Goal: Book appointment/travel/reservation

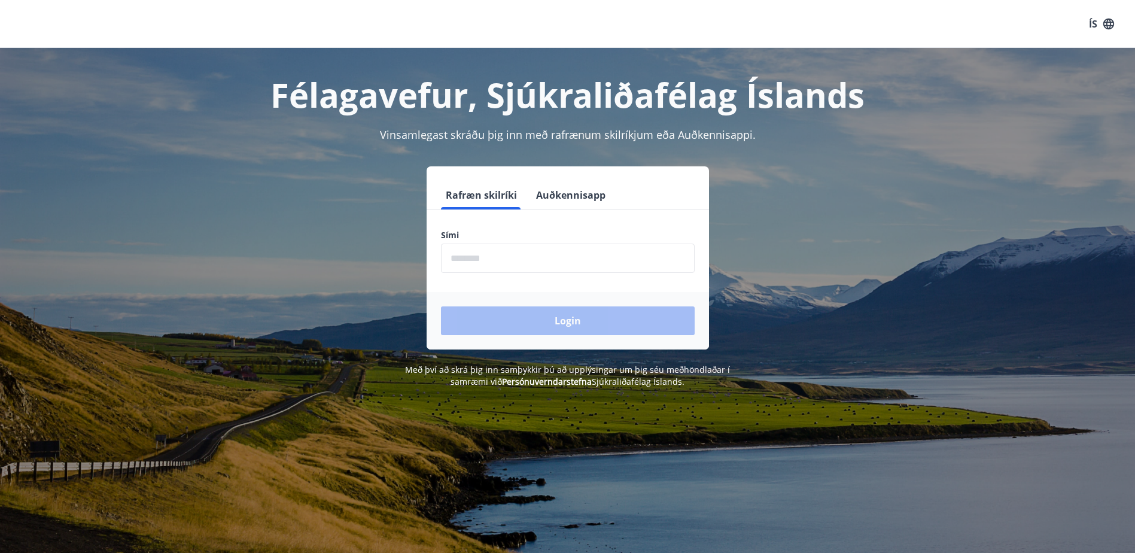
click at [498, 258] on input "phone" at bounding box center [568, 258] width 254 height 29
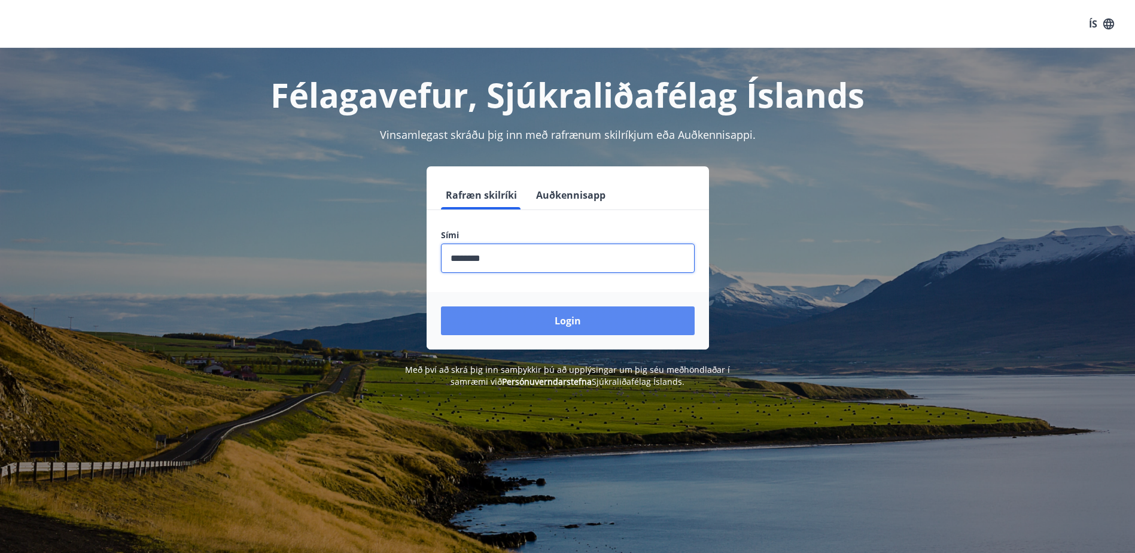
type input "********"
click at [569, 314] on button "Login" at bounding box center [568, 320] width 254 height 29
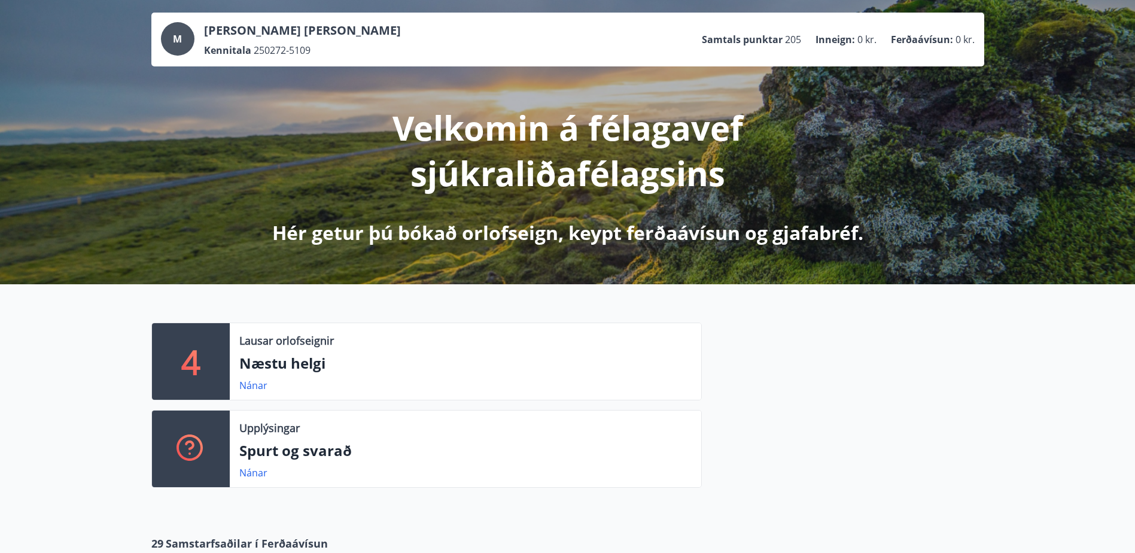
scroll to position [60, 0]
click at [270, 367] on p "Næstu helgi" at bounding box center [465, 363] width 452 height 20
click at [254, 386] on link "Nánar" at bounding box center [253, 385] width 28 height 13
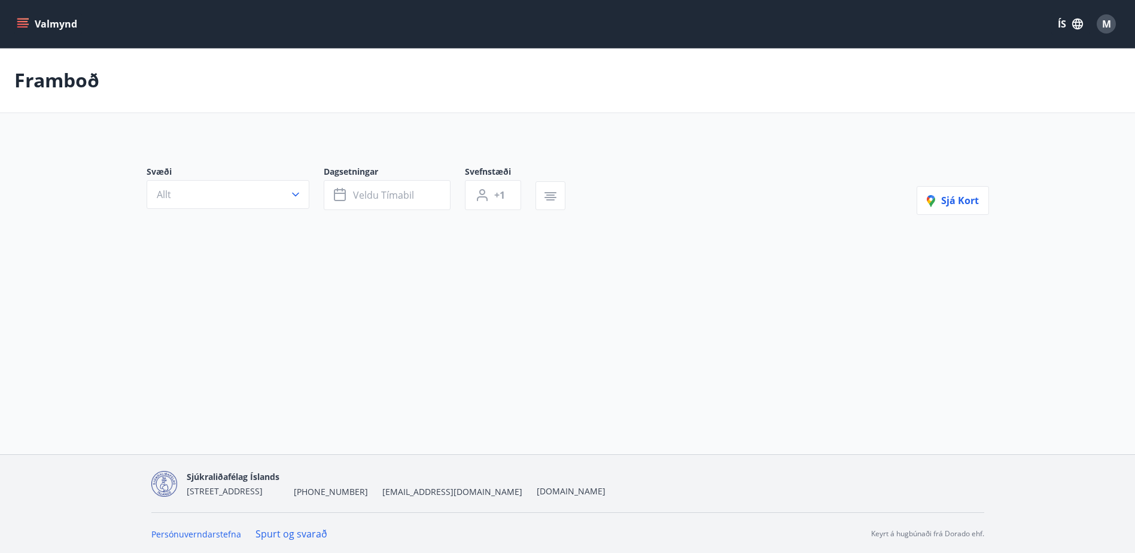
type input "*"
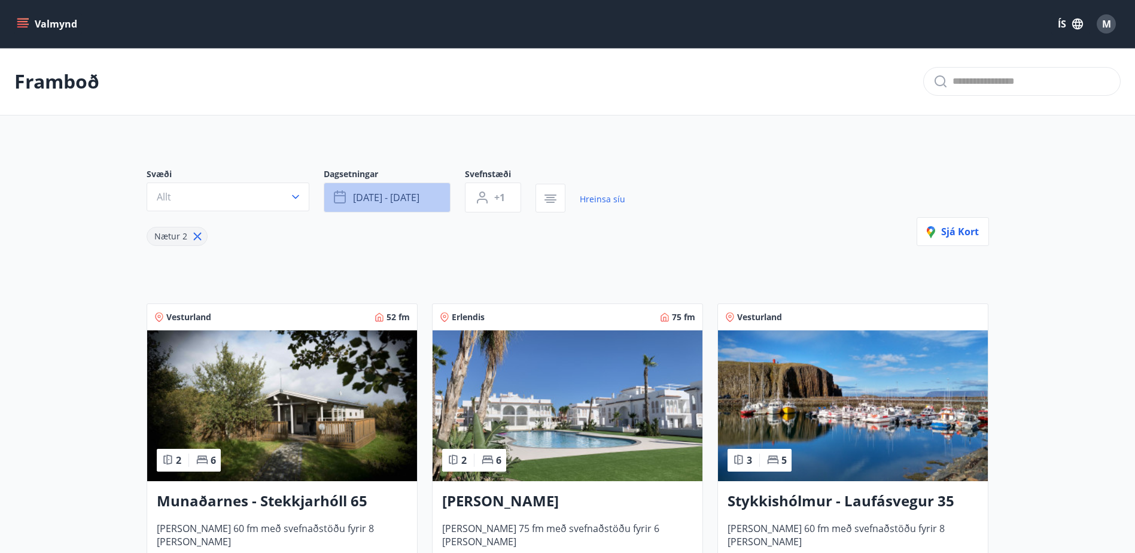
click at [339, 199] on icon "button" at bounding box center [341, 197] width 14 height 14
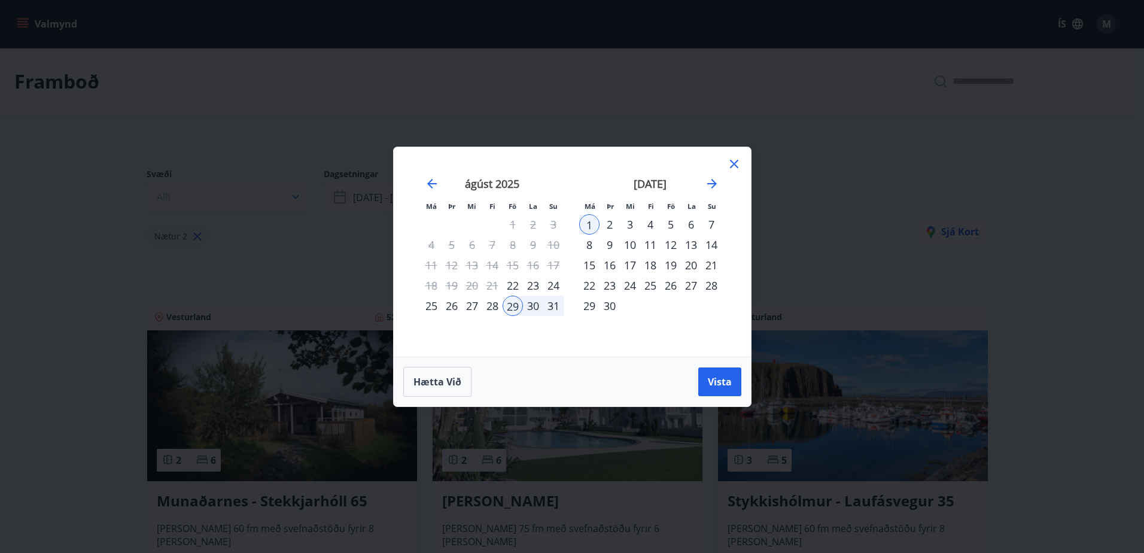
click at [669, 223] on div "5" at bounding box center [671, 224] width 20 height 20
click at [588, 244] on div "8" at bounding box center [589, 245] width 20 height 20
click at [720, 381] on span "Vista" at bounding box center [720, 381] width 24 height 13
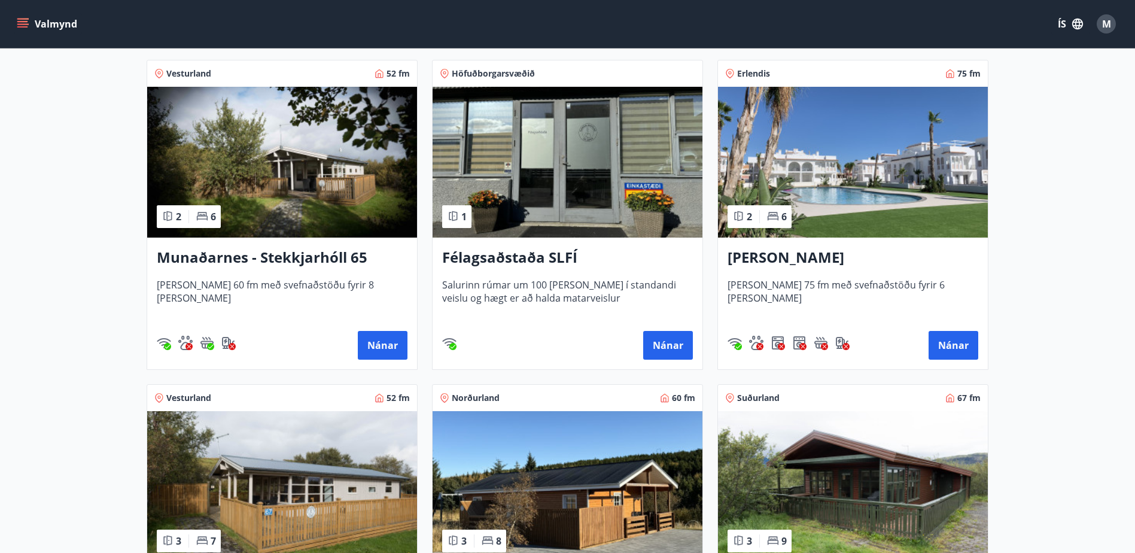
scroll to position [184, 0]
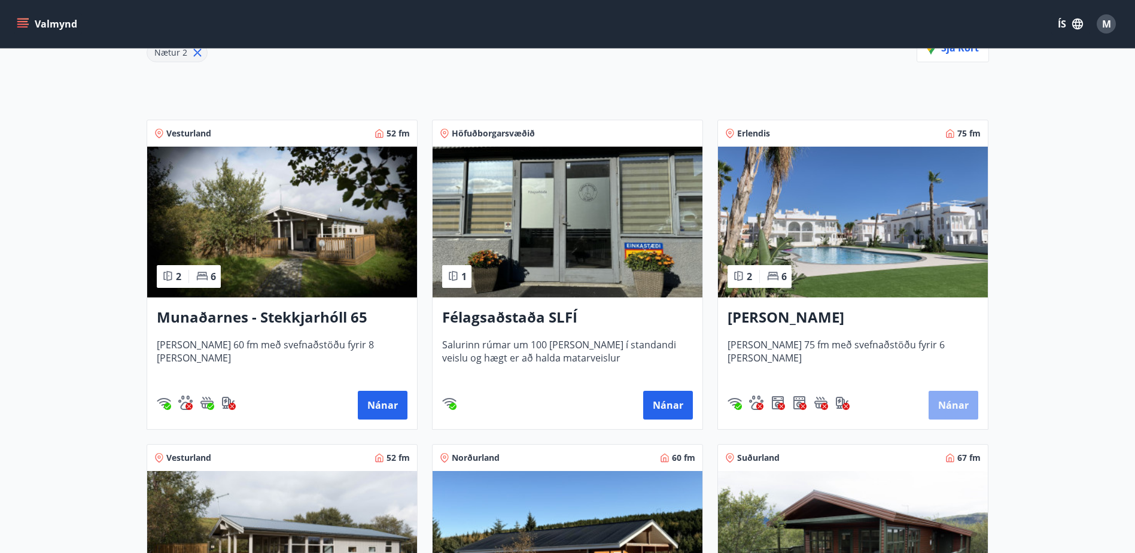
click at [945, 405] on button "Nánar" at bounding box center [954, 405] width 50 height 29
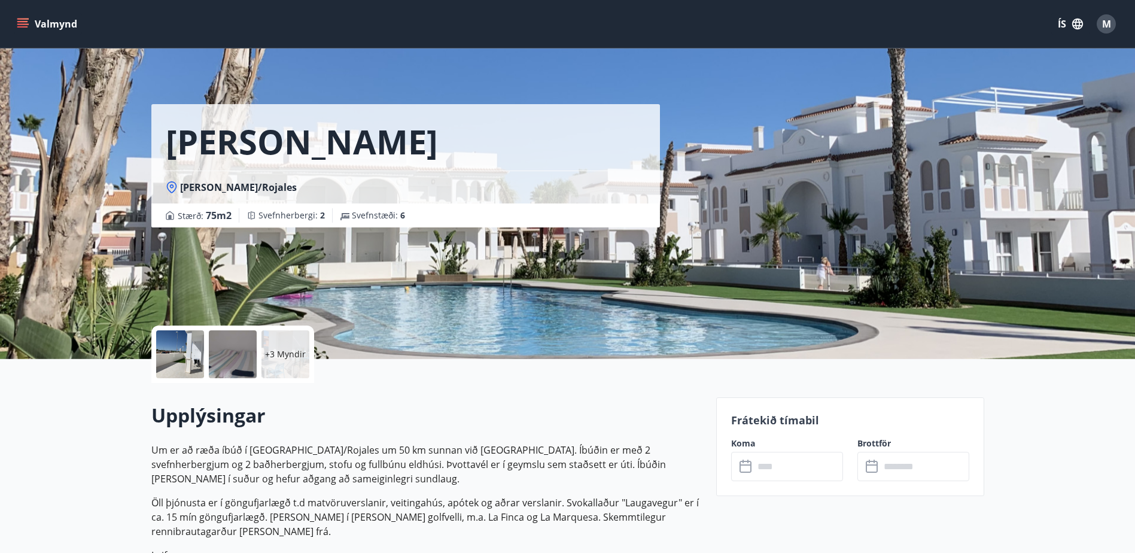
click at [181, 354] on div at bounding box center [180, 354] width 48 height 48
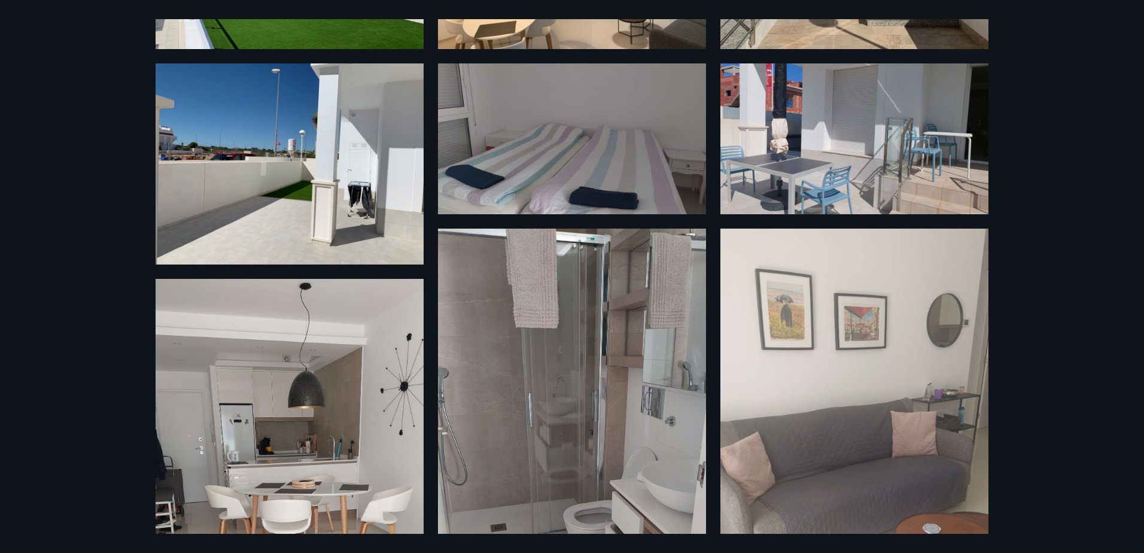
scroll to position [205, 0]
